Goal: Information Seeking & Learning: Learn about a topic

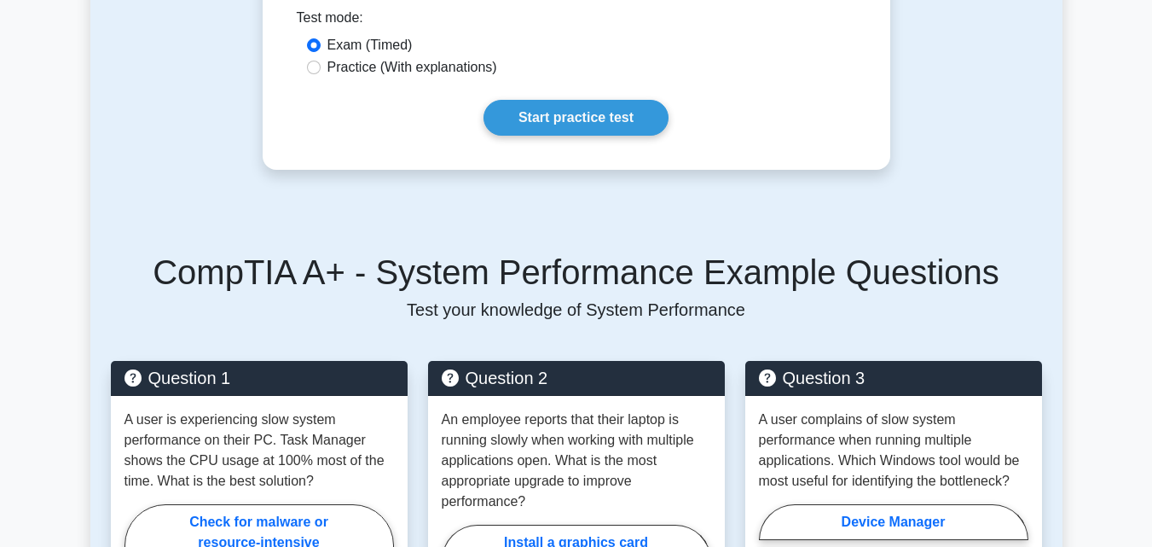
scroll to position [256, 0]
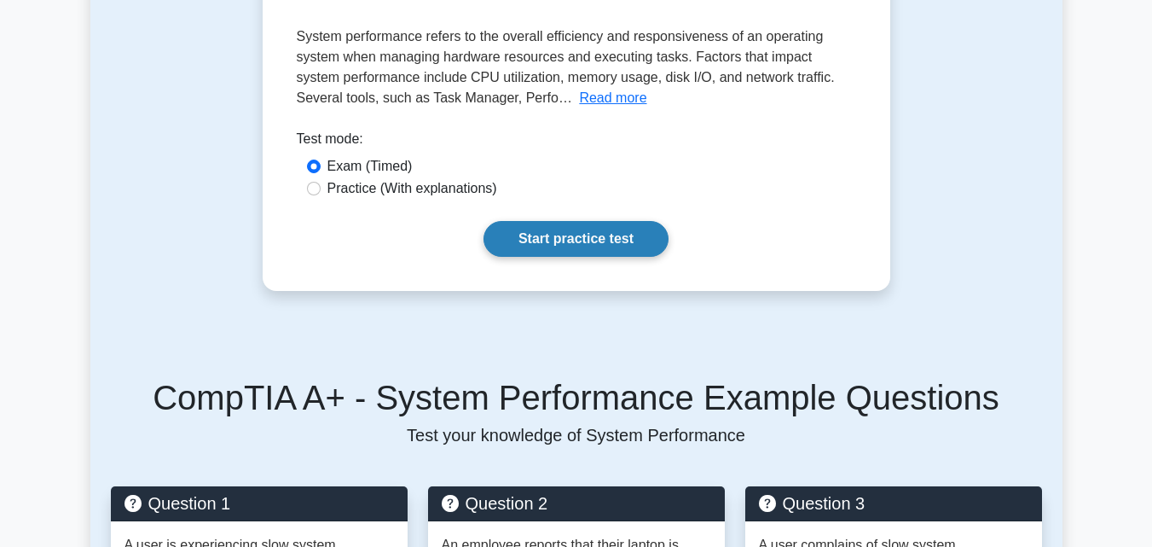
click at [581, 238] on link "Start practice test" at bounding box center [576, 239] width 185 height 36
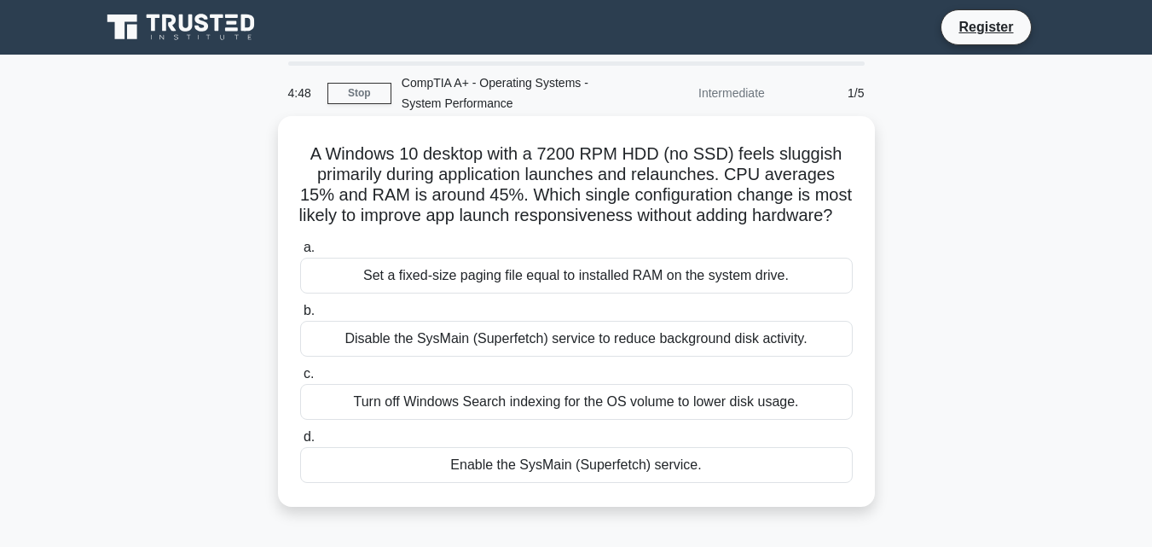
click at [574, 293] on div "Set a fixed-size paging file equal to installed RAM on the system drive." at bounding box center [576, 276] width 553 height 36
click at [300, 253] on input "a. Set a fixed-size paging file equal to installed RAM on the system drive." at bounding box center [300, 247] width 0 height 11
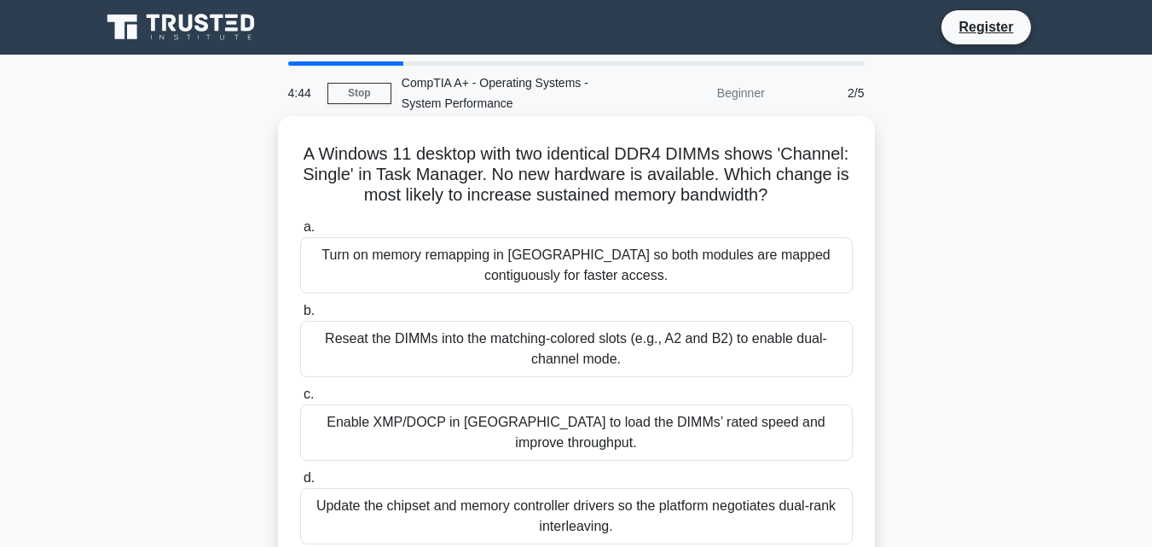
click at [561, 271] on div "Turn on memory remapping in UEFI so both modules are mapped contiguously for fa…" at bounding box center [576, 265] width 553 height 56
click at [300, 233] on input "a. Turn on memory remapping in UEFI so both modules are mapped contiguously for…" at bounding box center [300, 227] width 0 height 11
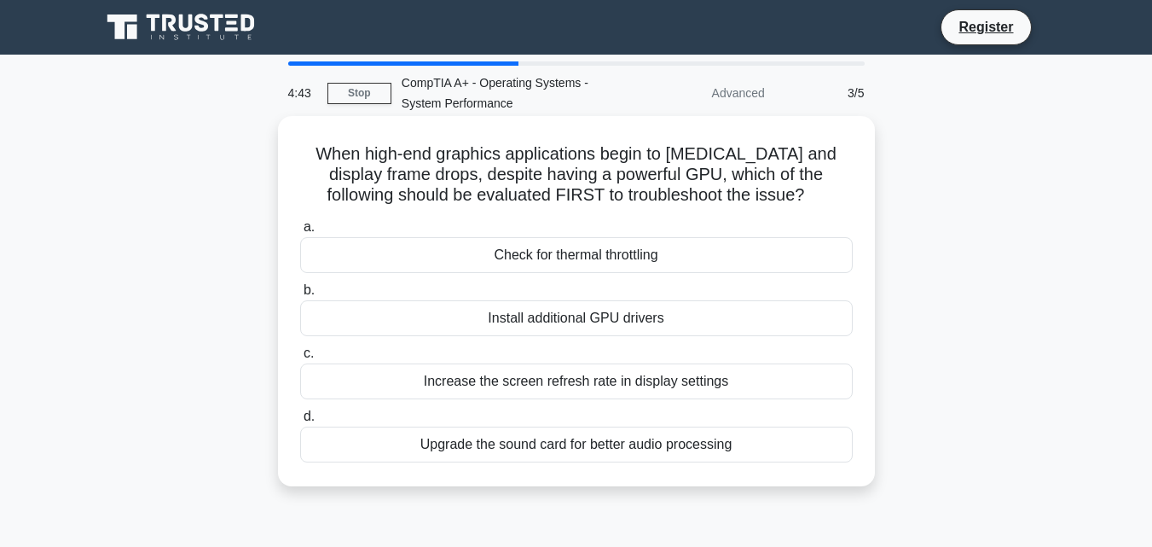
click at [564, 253] on div "Check for thermal throttling" at bounding box center [576, 255] width 553 height 36
click at [300, 233] on input "a. Check for thermal throttling" at bounding box center [300, 227] width 0 height 11
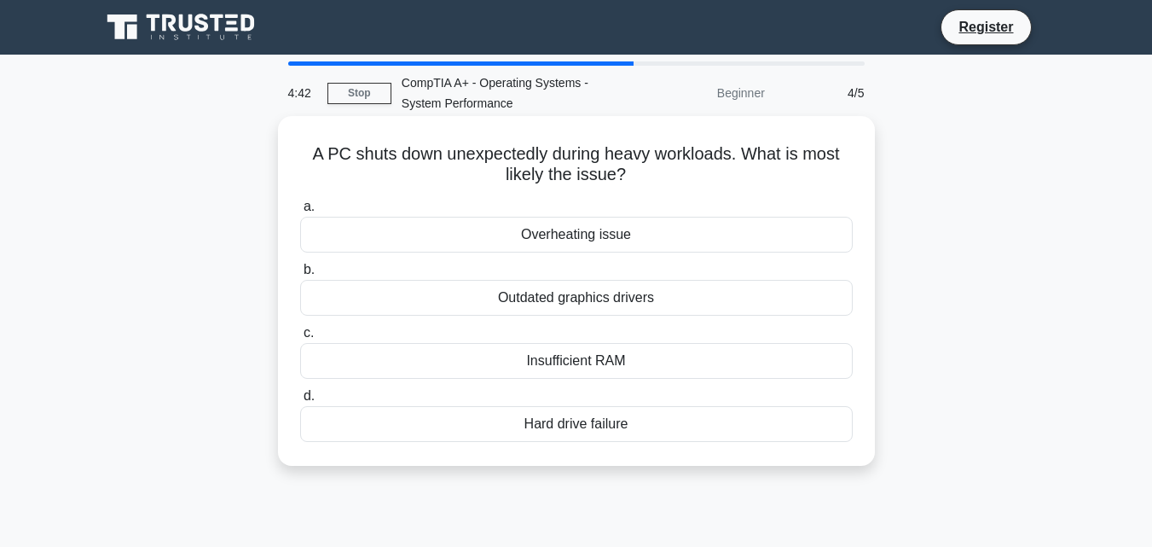
click at [566, 244] on div "Overheating issue" at bounding box center [576, 235] width 553 height 36
click at [300, 212] on input "a. Overheating issue" at bounding box center [300, 206] width 0 height 11
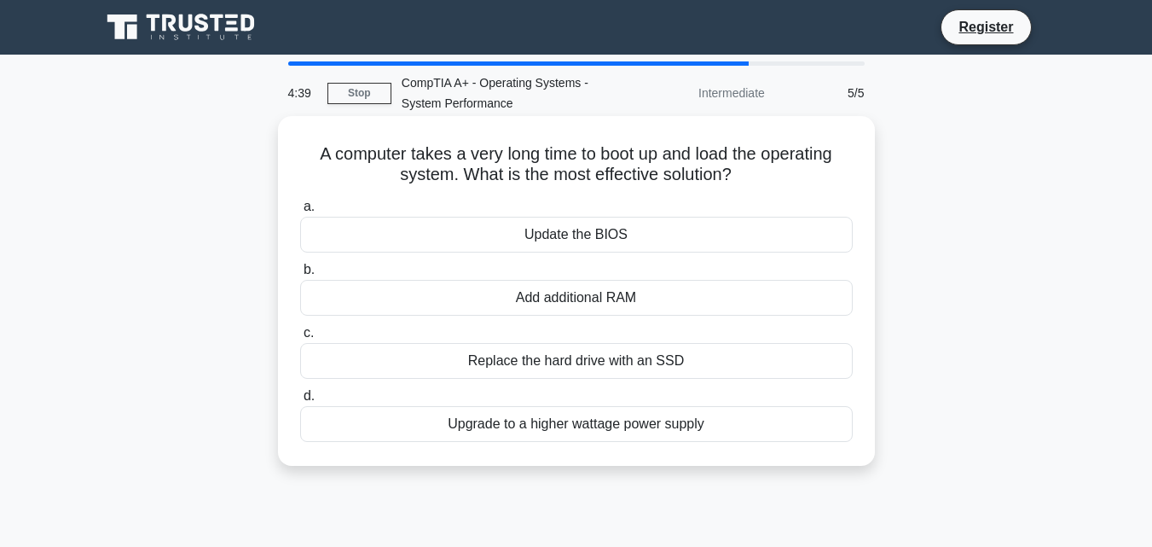
click at [568, 239] on div "Update the BIOS" at bounding box center [576, 235] width 553 height 36
click at [300, 212] on input "a. Update the BIOS" at bounding box center [300, 206] width 0 height 11
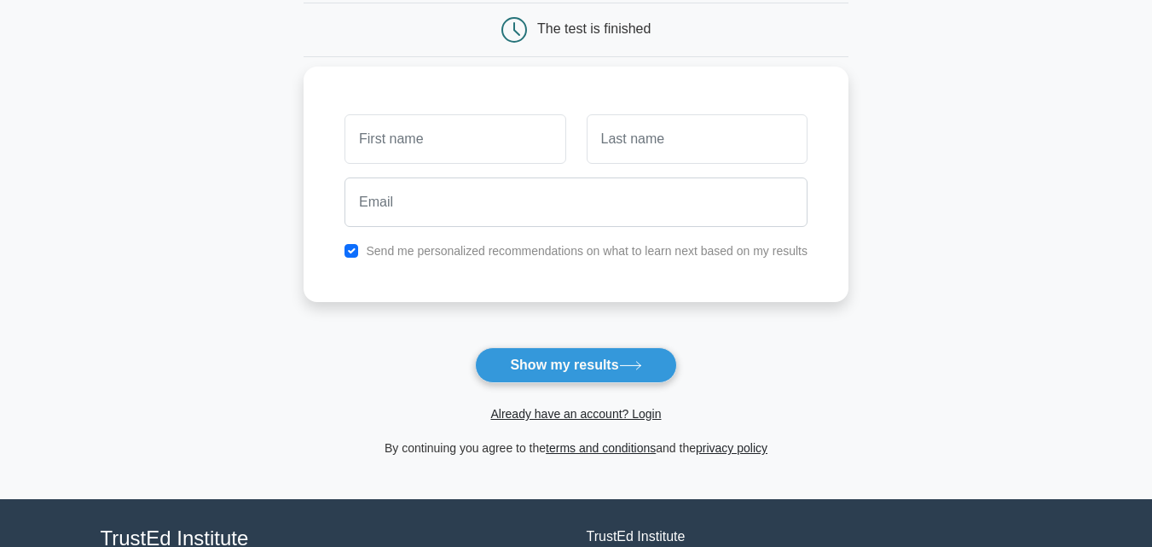
scroll to position [171, 0]
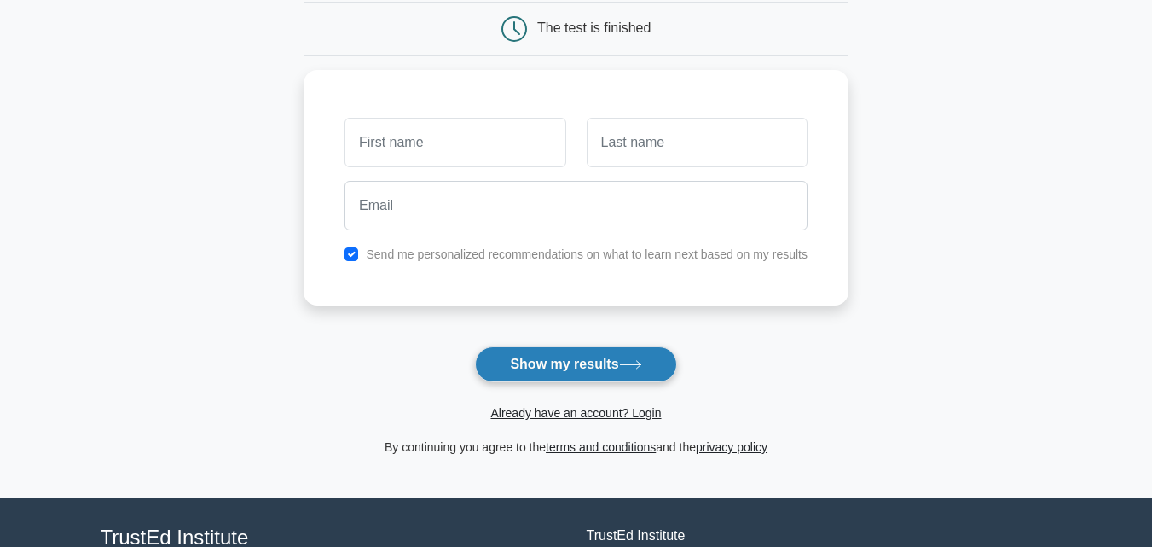
click at [630, 368] on icon at bounding box center [630, 364] width 23 height 9
